Goal: Find specific page/section: Find specific page/section

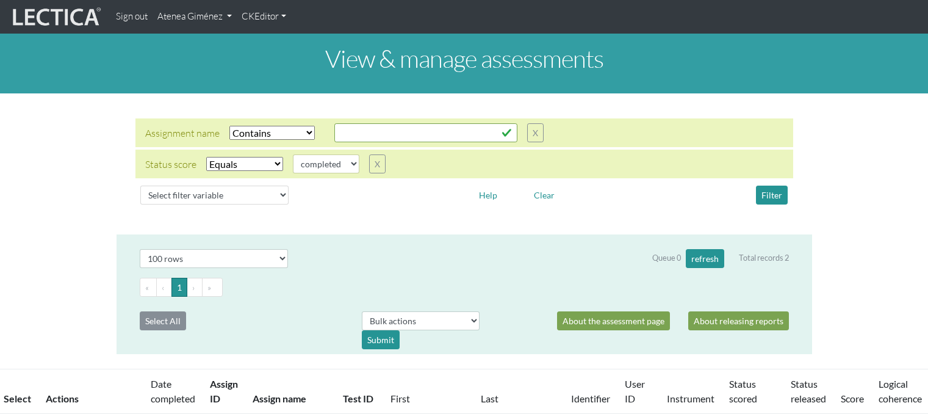
select select "icontains"
select select "100"
click at [225, 12] on link "Atenea Giménez" at bounding box center [195, 17] width 84 height 24
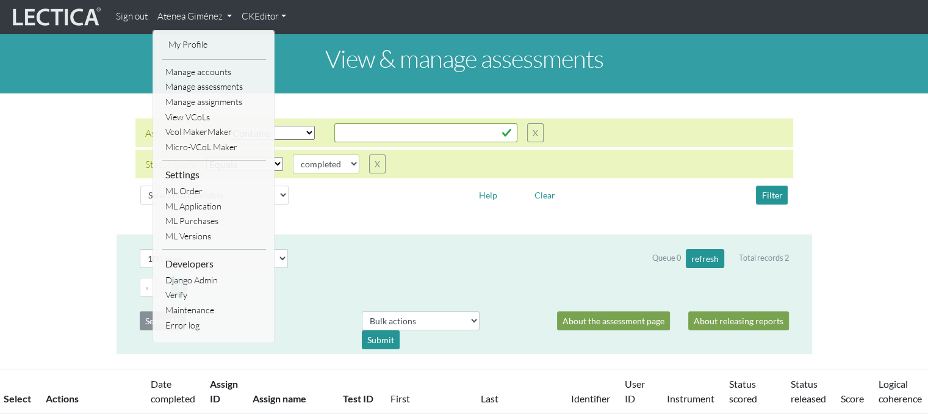
click at [557, 108] on div "Assignment name Select filter Equals Does not equal Contains Does not contain S…" at bounding box center [465, 163] width 696 height 121
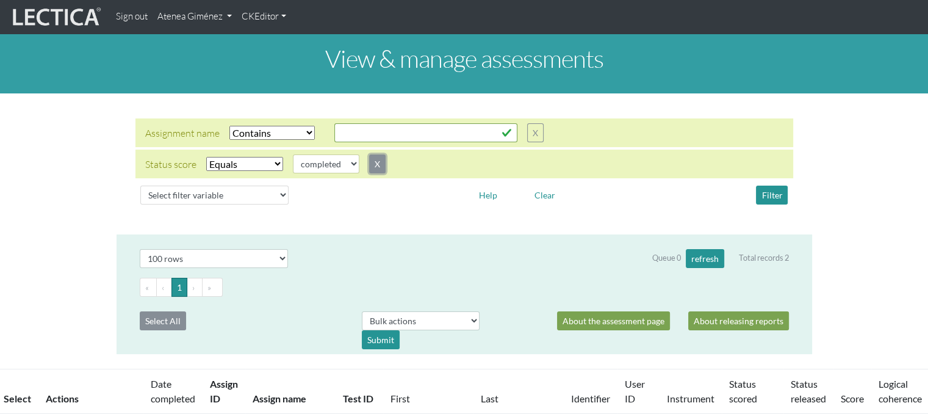
click at [386, 168] on button "X" at bounding box center [377, 163] width 16 height 19
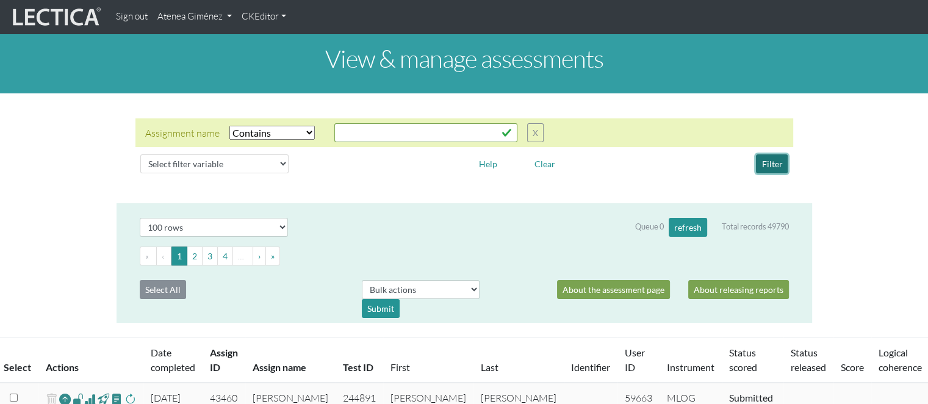
click at [784, 168] on button "Filter" at bounding box center [772, 163] width 32 height 19
click at [303, 133] on select "Select filter Equals Does not equal Contains Does not contain Starts with Ends …" at bounding box center [271, 133] width 85 height 14
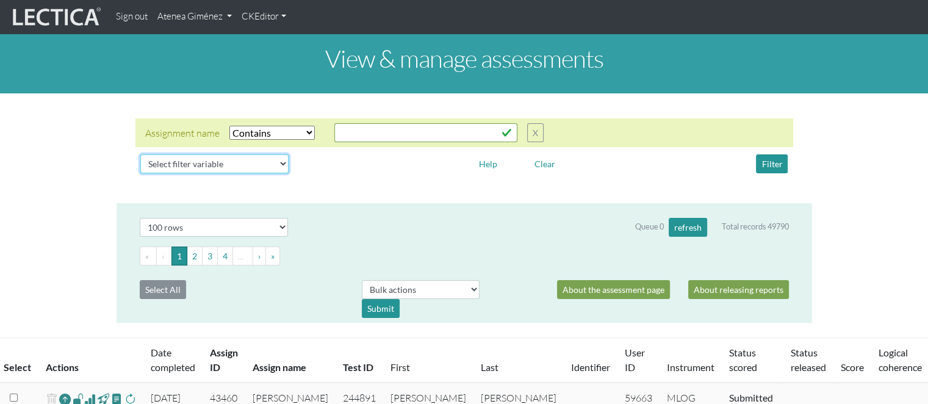
click at [258, 165] on select "Select filter variable Assignment name Assignment ID Clarity persuasive Clarity…" at bounding box center [214, 163] width 148 height 19
select select "assignment__id"
click at [140, 173] on select "Select filter variable Assignment name Assignment ID Clarity persuasive Clarity…" at bounding box center [214, 163] width 148 height 19
select select
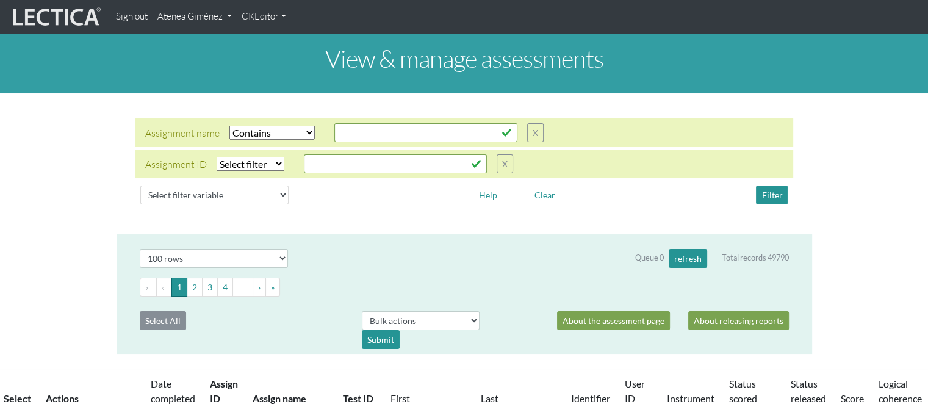
click at [240, 165] on select "Select filter Equals List Contains Greater than Less than" at bounding box center [251, 164] width 68 height 14
select select "equal"
click at [217, 157] on select "Select filter Equals List Contains Greater than Less than" at bounding box center [251, 164] width 68 height 14
click at [308, 192] on div at bounding box center [381, 194] width 167 height 19
click at [334, 142] on input "text" at bounding box center [425, 132] width 183 height 19
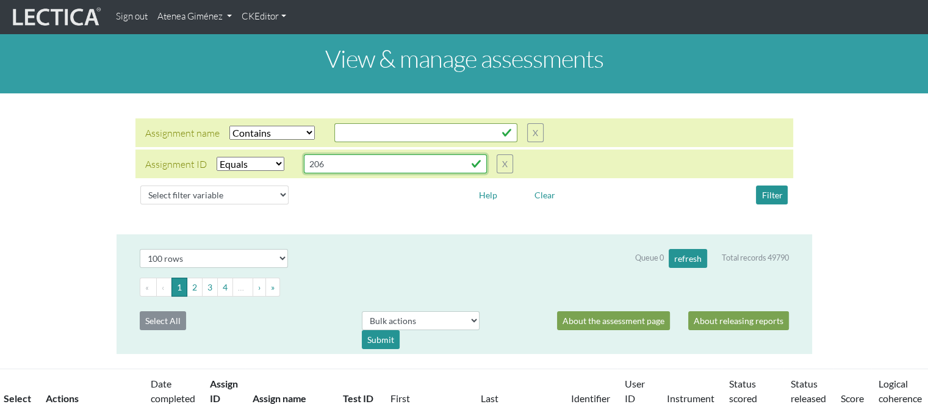
type input "206"
click at [323, 206] on div "Select filter variable Assignment name Assignment ID Clarity persuasive Clarity…" at bounding box center [464, 195] width 658 height 29
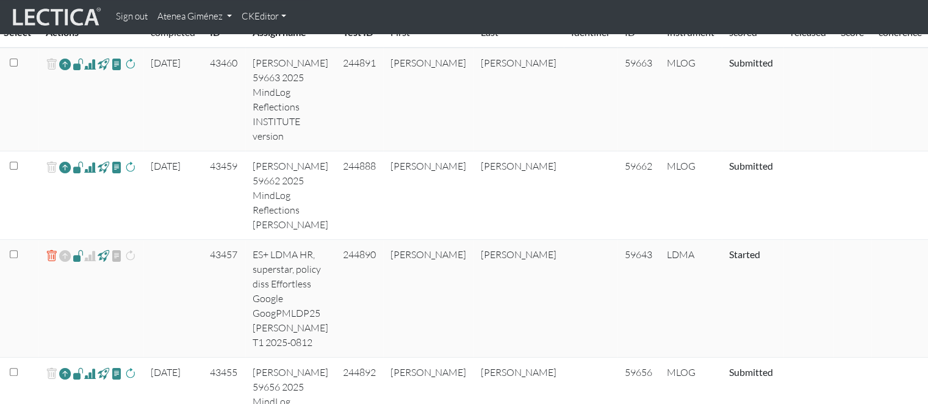
scroll to position [305, 0]
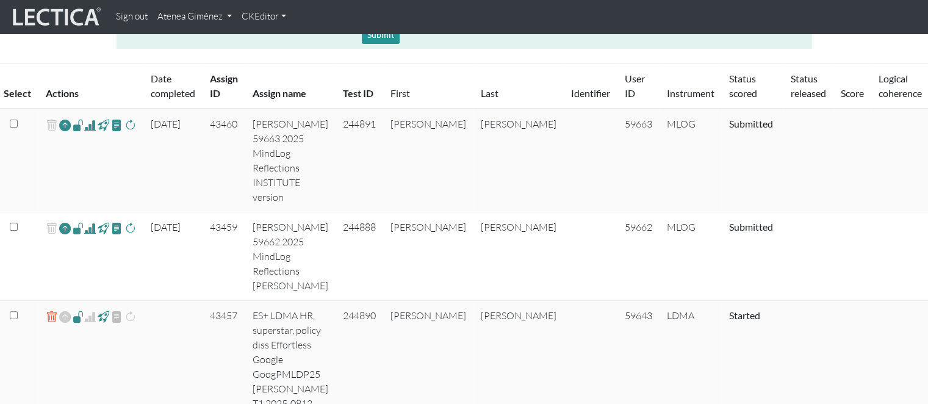
click at [89, 126] on span at bounding box center [90, 125] width 12 height 15
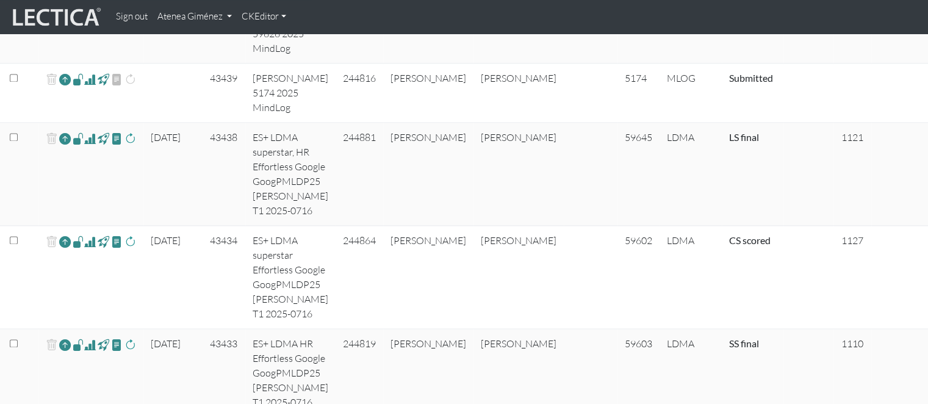
scroll to position [1770, 0]
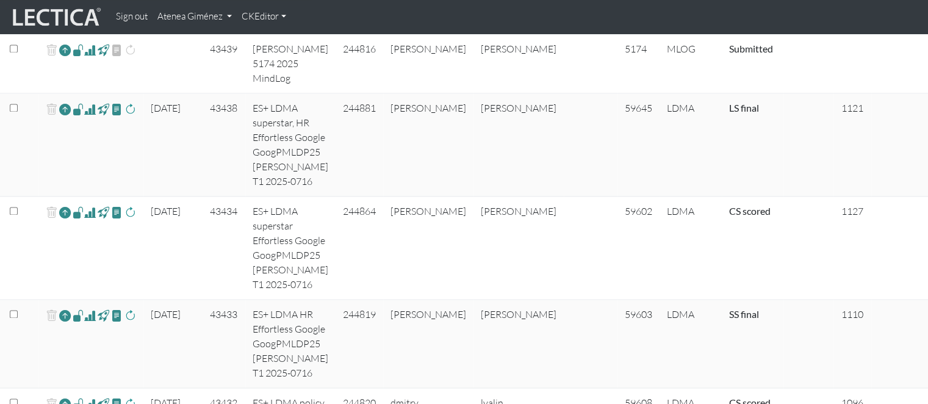
click at [90, 109] on span at bounding box center [90, 109] width 12 height 15
